Goal: Transaction & Acquisition: Book appointment/travel/reservation

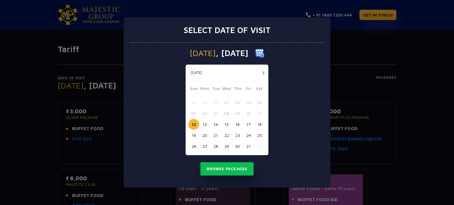
click at [263, 74] on button "button" at bounding box center [262, 72] width 7 height 7
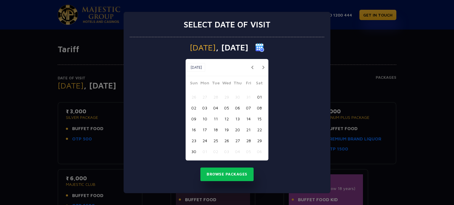
click at [192, 119] on button "09" at bounding box center [193, 118] width 11 height 11
click at [224, 173] on button "Browse Packages" at bounding box center [226, 175] width 53 height 14
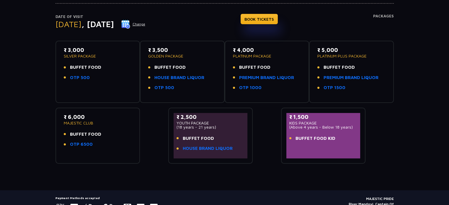
scroll to position [43, 0]
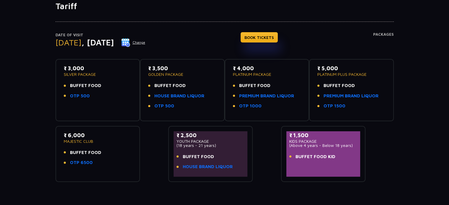
click at [146, 42] on button "Change" at bounding box center [133, 42] width 25 height 9
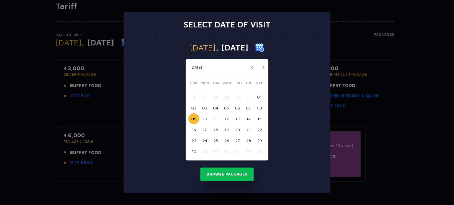
click at [206, 118] on button "10" at bounding box center [204, 118] width 11 height 11
click at [222, 174] on button "Browse Packages" at bounding box center [226, 175] width 53 height 14
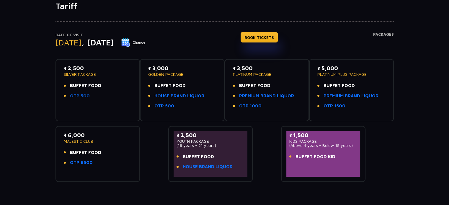
click at [77, 95] on link "OTP 500" at bounding box center [80, 96] width 20 height 7
click at [271, 40] on link "BOOK TICKETS" at bounding box center [259, 37] width 37 height 10
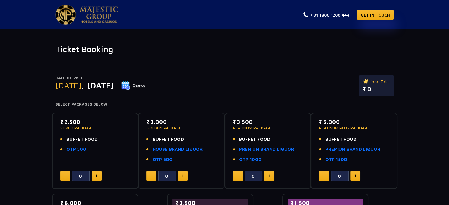
click at [146, 85] on button "Change" at bounding box center [133, 85] width 25 height 9
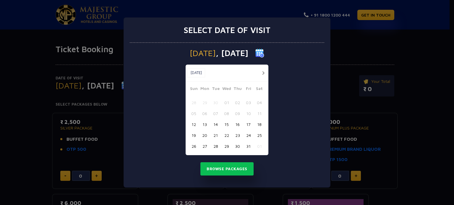
click at [263, 73] on button "button" at bounding box center [262, 72] width 7 height 7
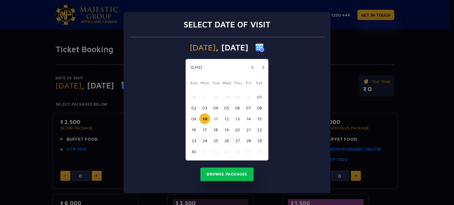
click at [216, 118] on button "11" at bounding box center [215, 118] width 11 height 11
click at [225, 176] on button "Browse Packages" at bounding box center [226, 175] width 53 height 14
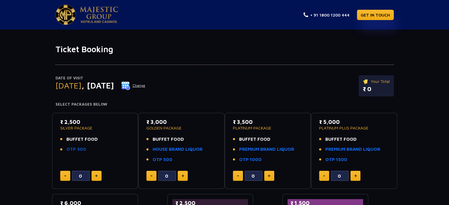
click at [78, 149] on link "OTP 500" at bounding box center [76, 149] width 20 height 7
click at [97, 177] on img at bounding box center [96, 176] width 3 height 3
type input "1"
